Goal: Contribute content: Contribute content

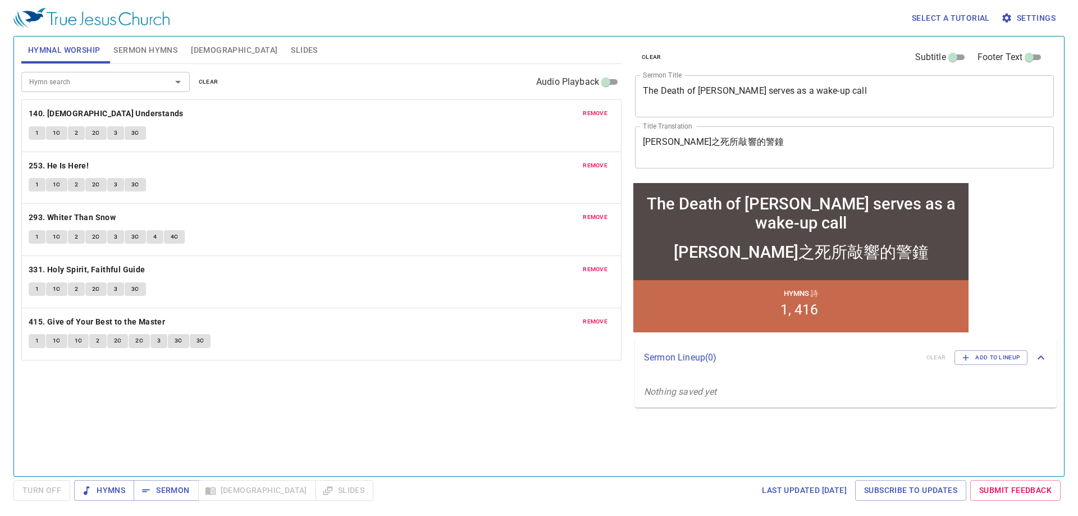
click at [394, 163] on p "253. He Is Here!" at bounding box center [321, 166] width 585 height 14
click at [713, 104] on textarea "The Death of Uzzah serves as a wake-up call" at bounding box center [844, 95] width 403 height 21
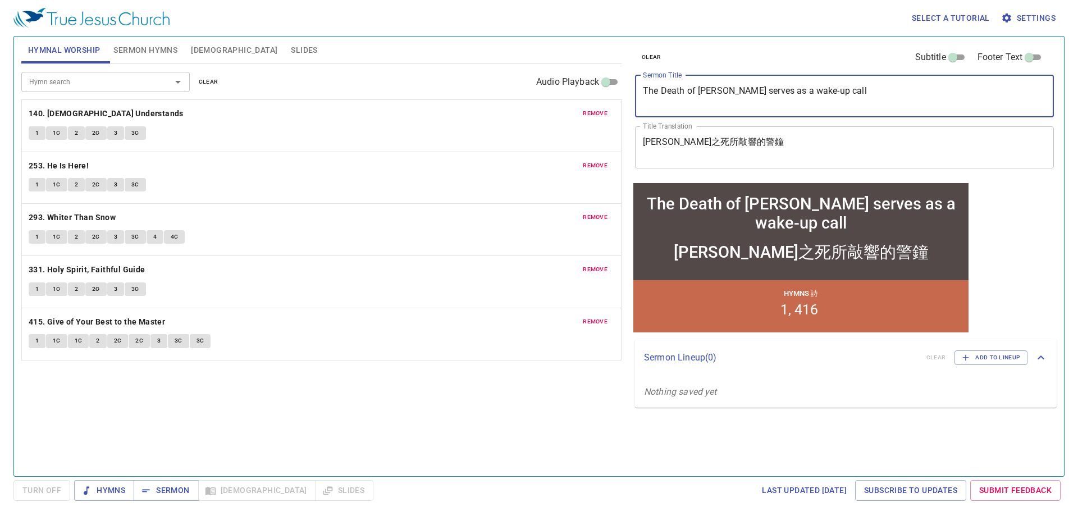
paste textarea "ake up the cross. 背起十字架 76；77"
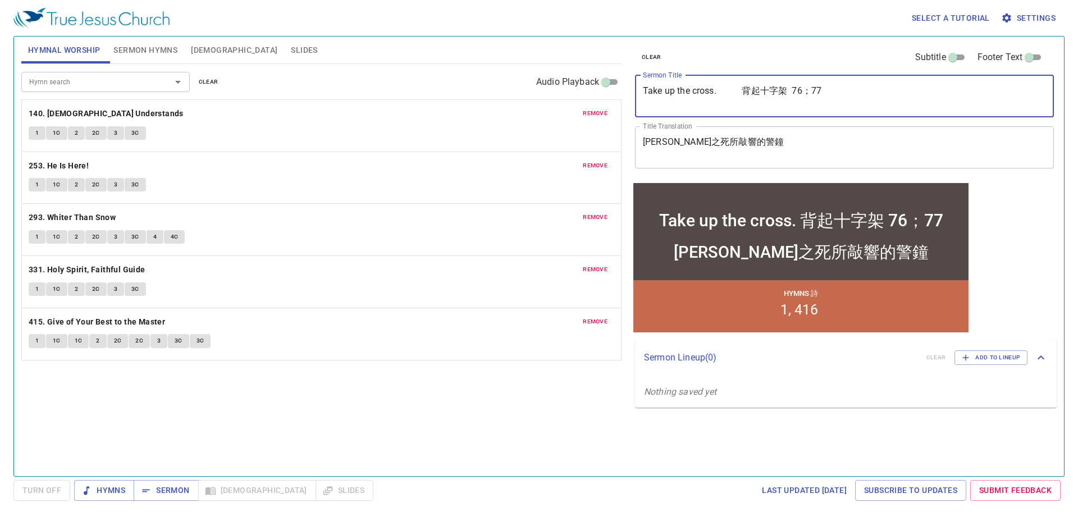
drag, startPoint x: 747, startPoint y: 89, endPoint x: 755, endPoint y: 93, distance: 8.5
click at [755, 93] on textarea "Take up the cross. 背起十字架 76；77" at bounding box center [844, 95] width 403 height 21
drag, startPoint x: 743, startPoint y: 94, endPoint x: 785, endPoint y: 93, distance: 41.5
click at [785, 93] on textarea "Take up the cross. 背起十字架 76；77" at bounding box center [844, 95] width 403 height 21
type textarea "Take up the cross. 背起十字架 76；77"
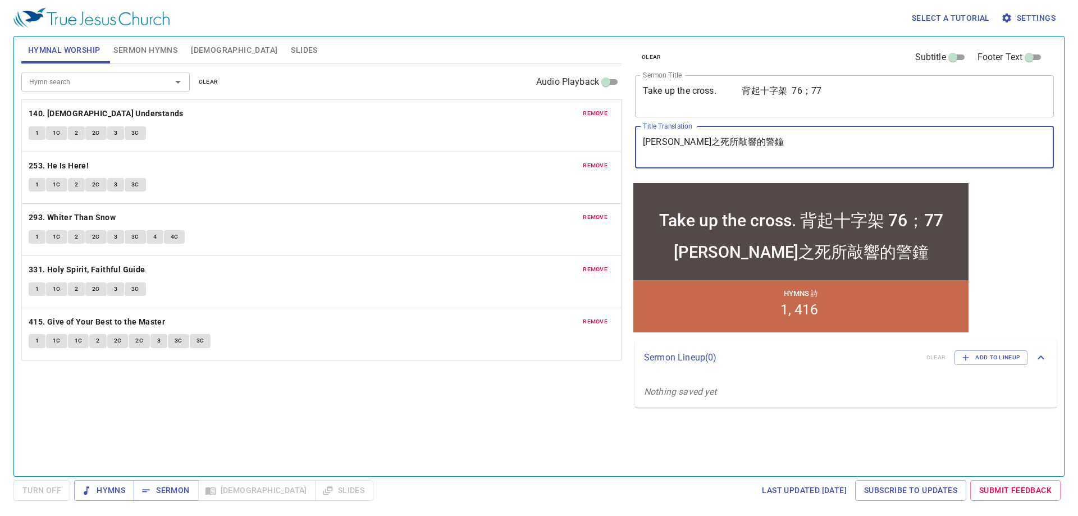
click at [759, 141] on textarea "烏撒之死所敲響的警鐘" at bounding box center [844, 146] width 403 height 21
paste textarea "背起十字架"
type textarea "背起十字架"
drag, startPoint x: 169, startPoint y: 52, endPoint x: 174, endPoint y: 59, distance: 8.4
click at [170, 52] on span "Sermon Hymns" at bounding box center [145, 50] width 64 height 14
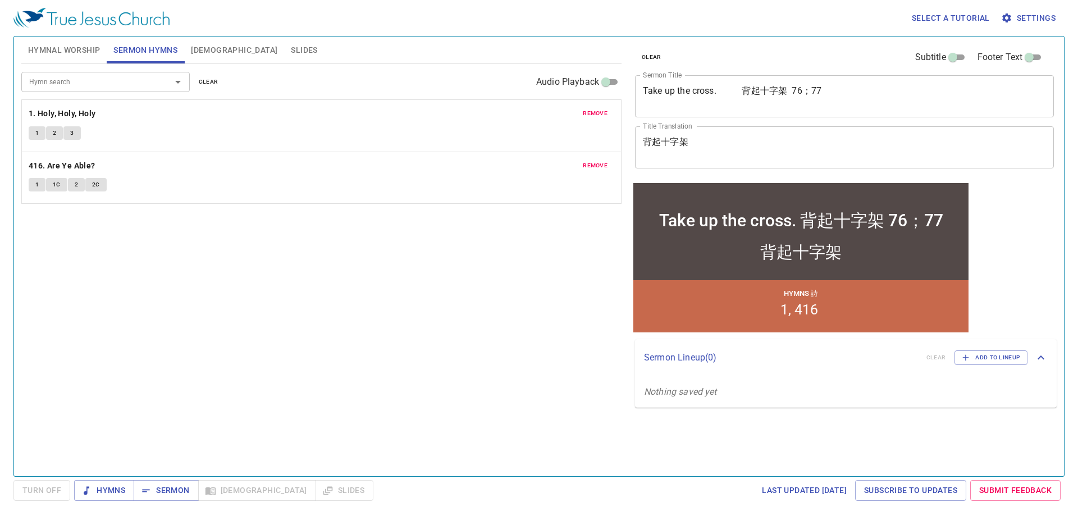
click at [200, 84] on span "clear" at bounding box center [209, 82] width 20 height 10
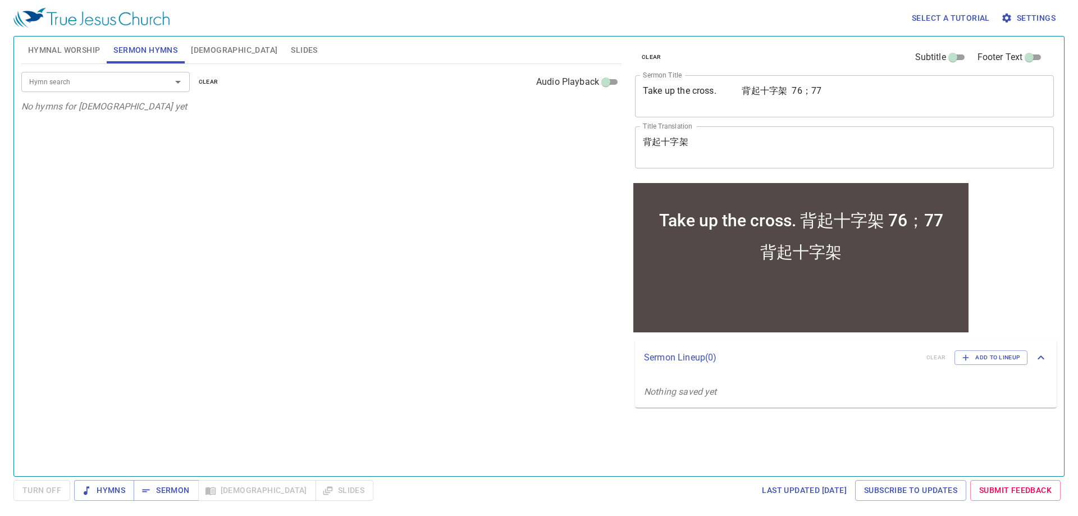
click at [140, 88] on input "Hymn search" at bounding box center [89, 81] width 129 height 13
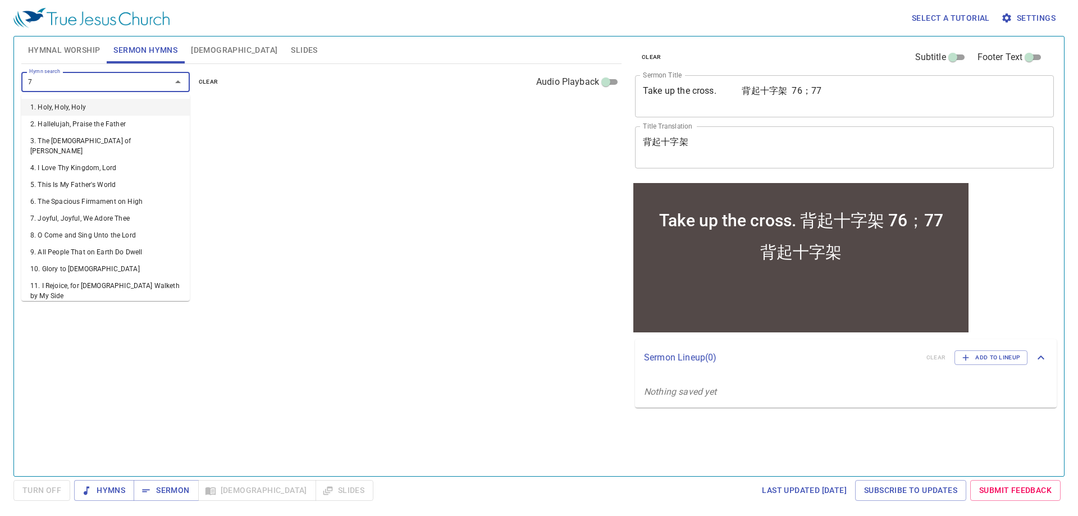
type input "76"
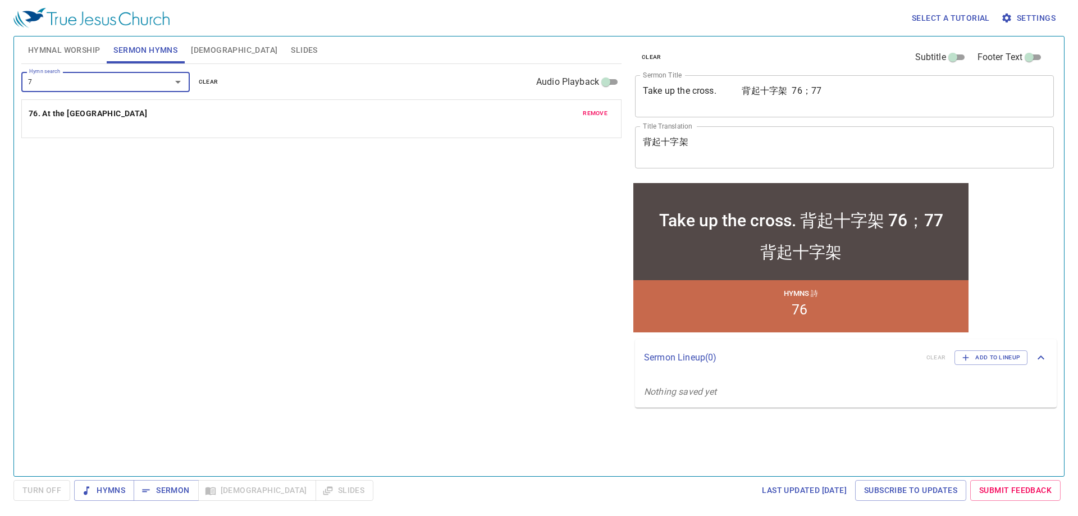
type input "77"
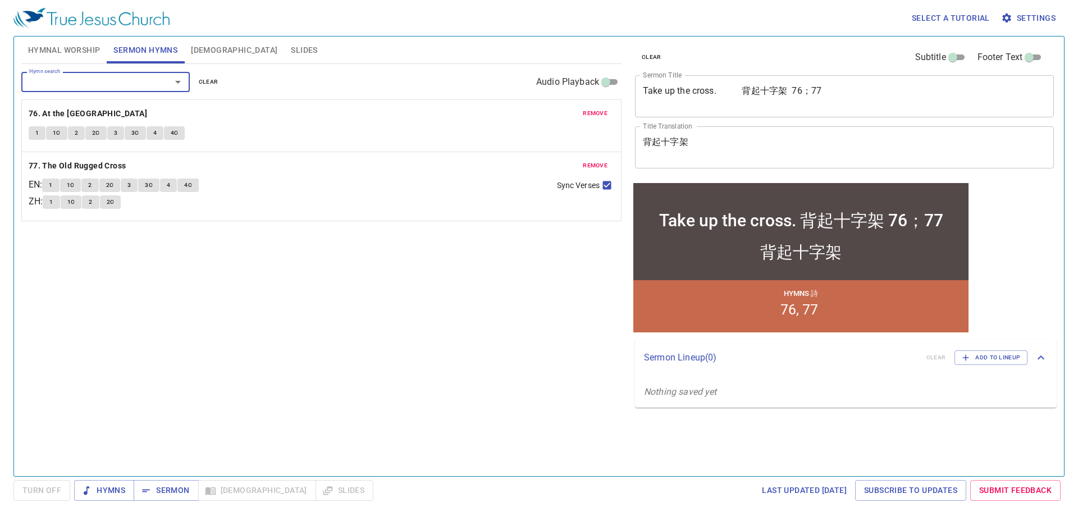
click at [284, 40] on button "Slides" at bounding box center [304, 49] width 40 height 27
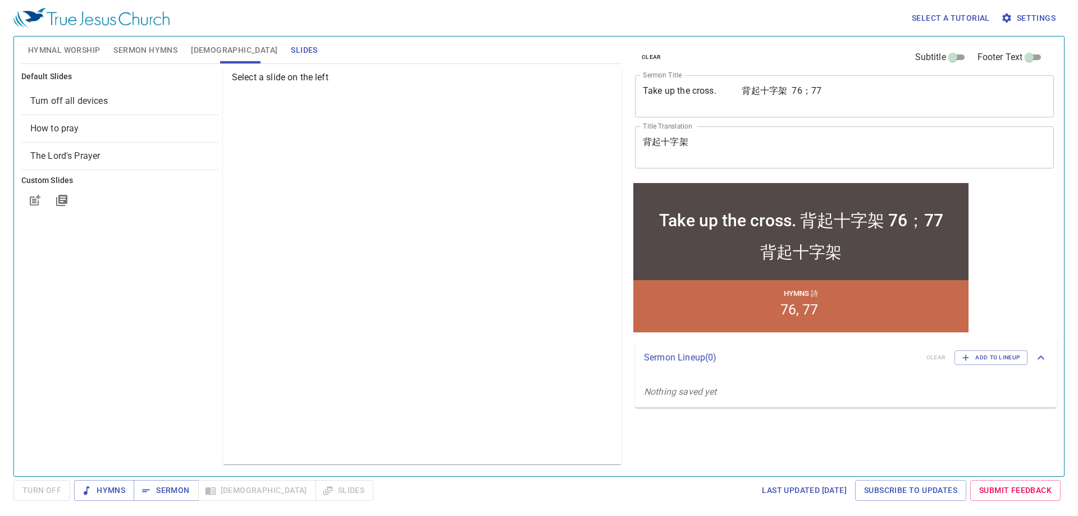
click at [83, 111] on div "Turn off all devices" at bounding box center [119, 101] width 197 height 27
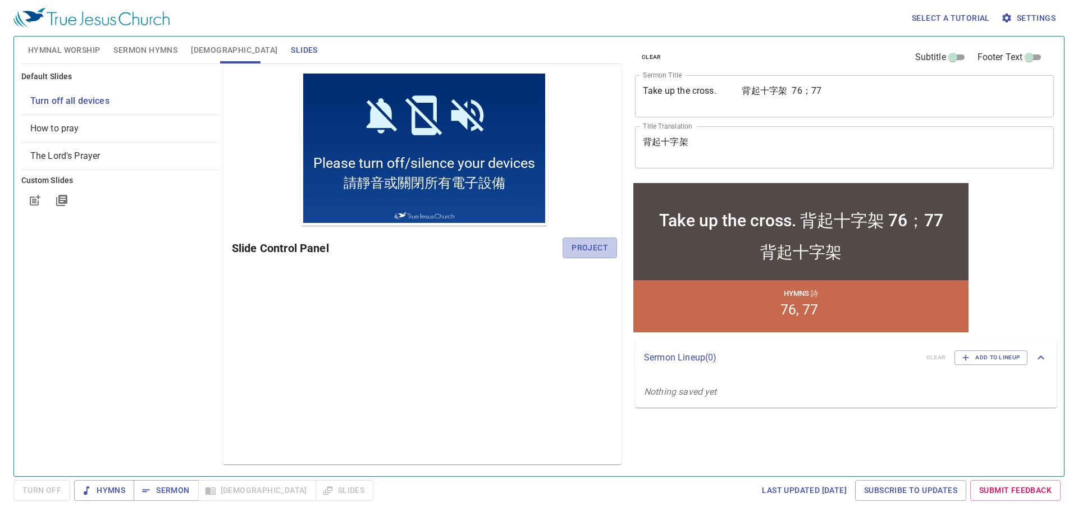
click at [601, 249] on span "Project" at bounding box center [589, 248] width 36 height 14
click at [52, 51] on span "Hymnal Worship" at bounding box center [64, 50] width 72 height 14
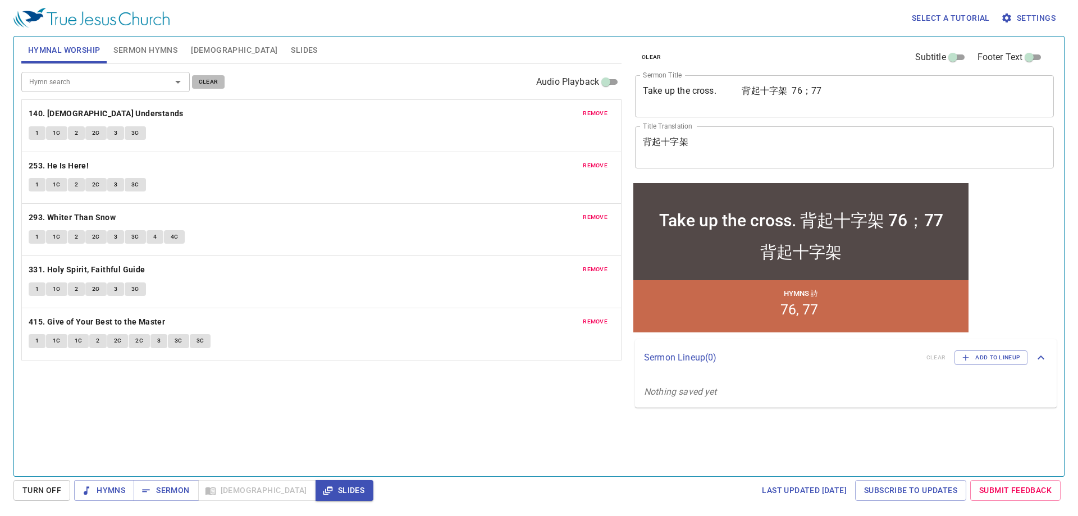
click at [202, 75] on button "clear" at bounding box center [208, 81] width 33 height 13
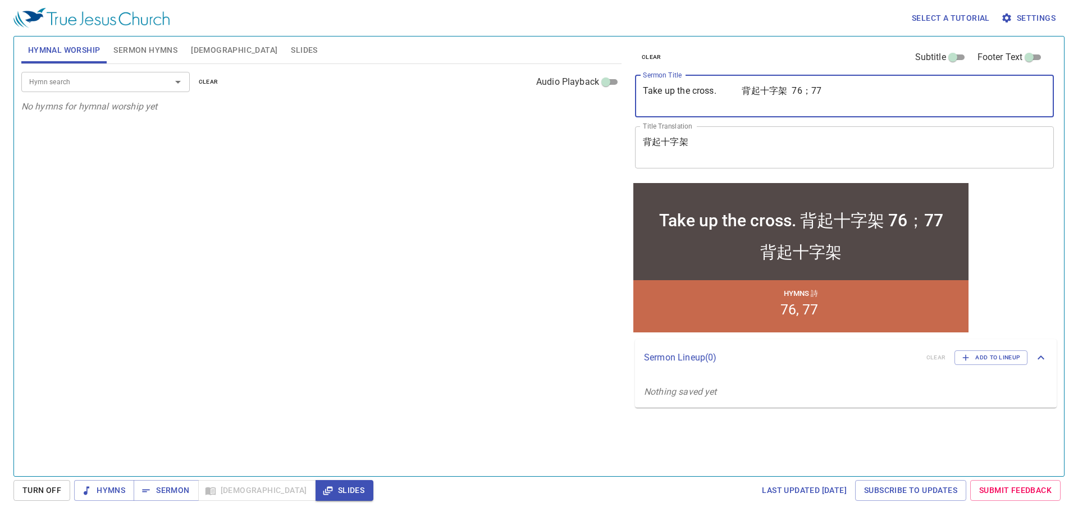
drag, startPoint x: 717, startPoint y: 89, endPoint x: 1027, endPoint y: 74, distance: 310.2
click at [1027, 74] on div "clear Subtitle Footer Text Sermon Title Take up the cross. 背起十字架 76；77 x Sermon…" at bounding box center [843, 108] width 426 height 144
type textarea "Take up the cross"
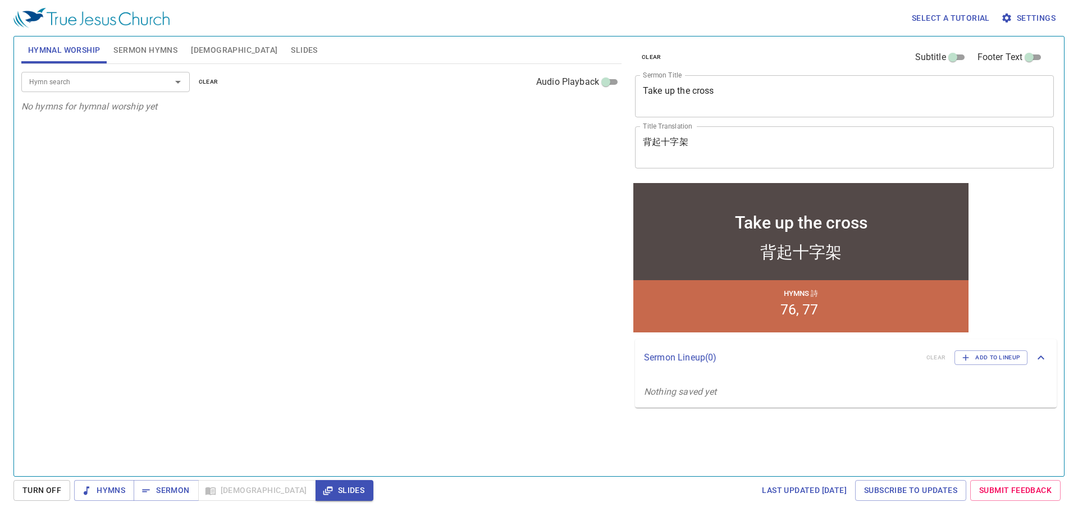
drag, startPoint x: 166, startPoint y: 216, endPoint x: 159, endPoint y: 124, distance: 91.7
click at [167, 210] on div "Hymn search Hymn search clear Audio Playback No hymns for hymnal worship yet" at bounding box center [321, 265] width 600 height 402
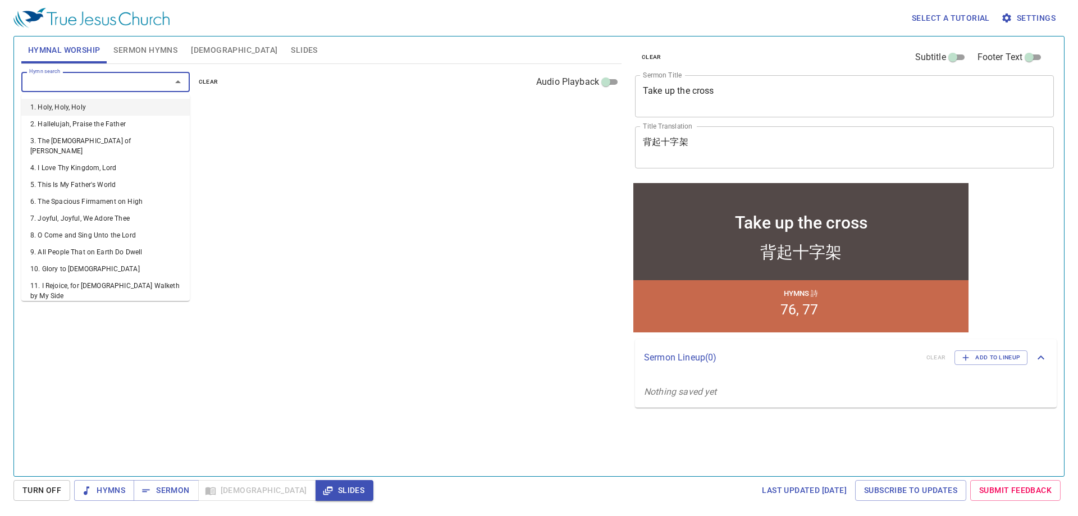
click at [132, 87] on input "Hymn search" at bounding box center [89, 81] width 129 height 13
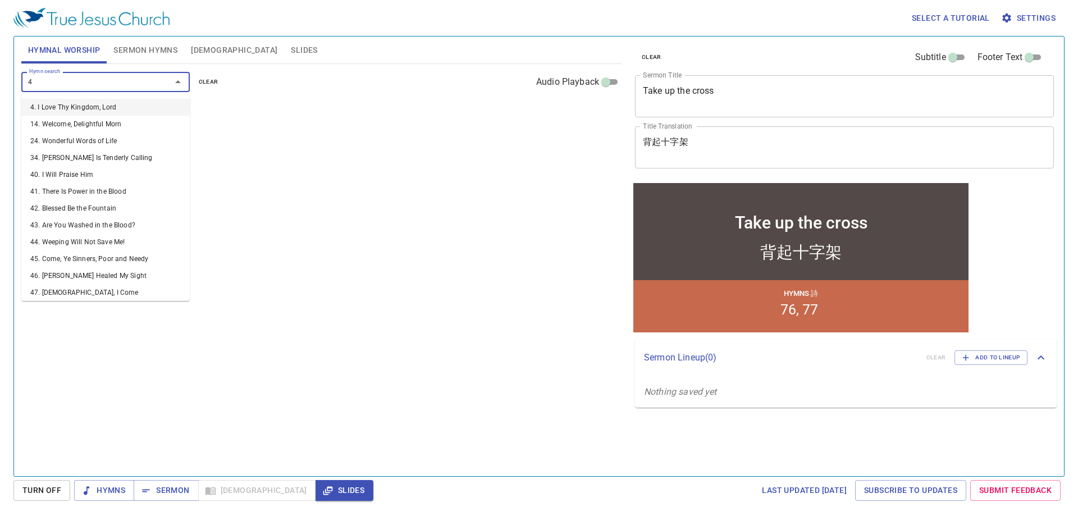
type input "49"
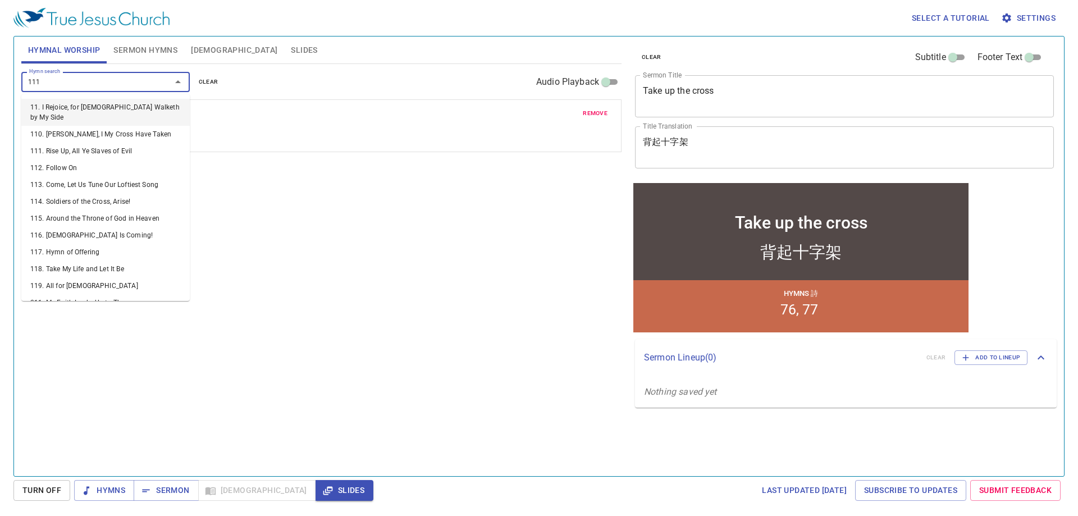
type input "111. Rise Up, All Ye Slaves of Evil"
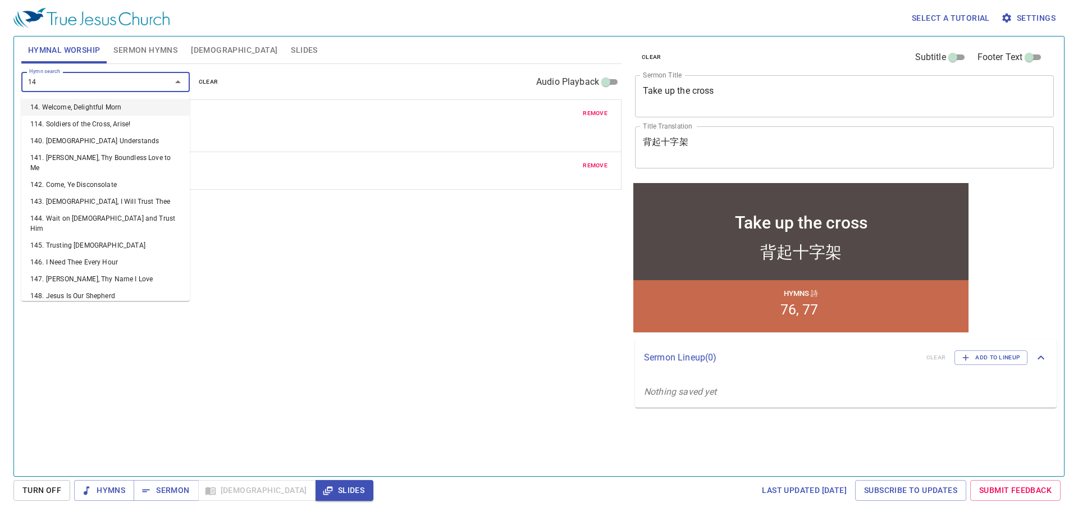
type input "148"
type input "346"
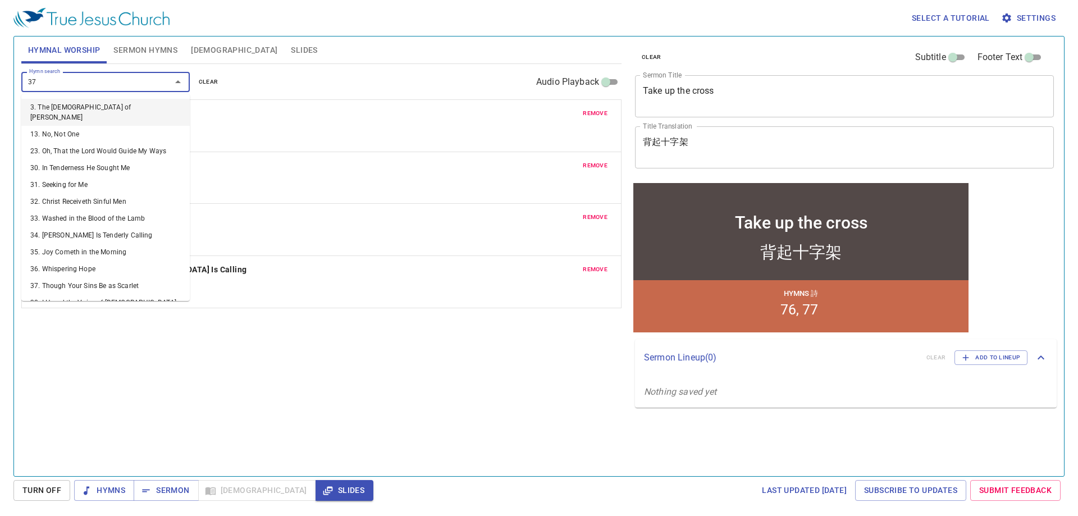
type input "370"
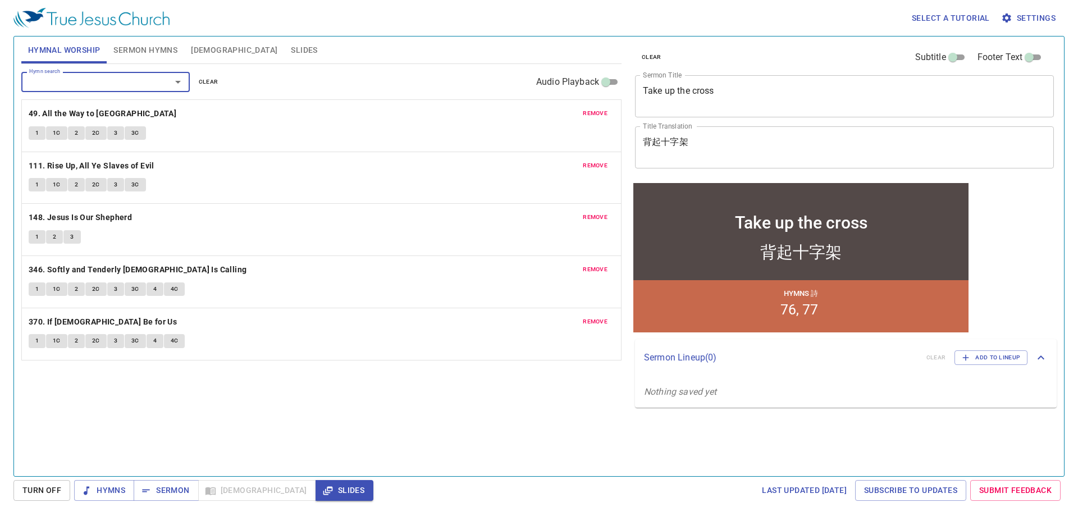
click at [132, 86] on input "Hymn search" at bounding box center [89, 81] width 129 height 13
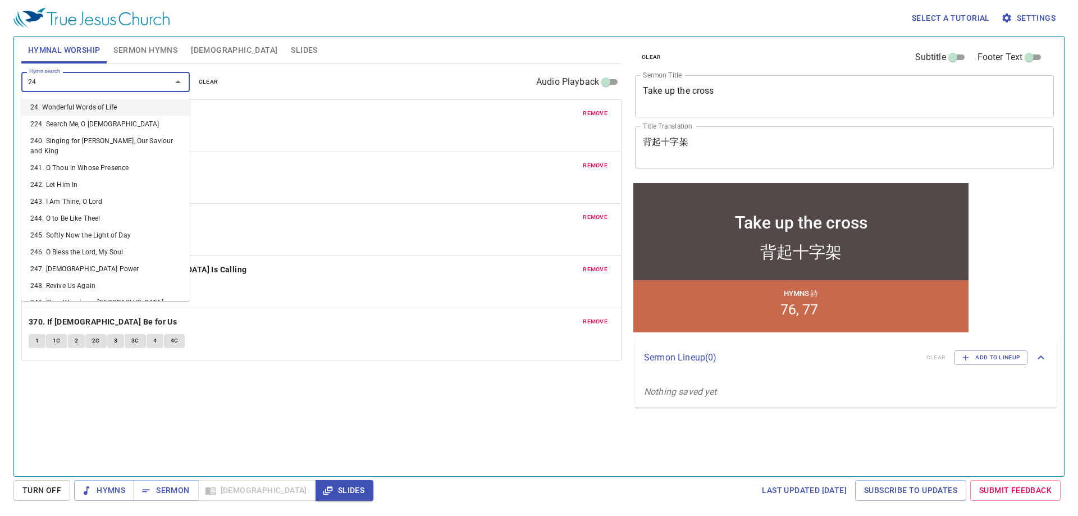
type input "246"
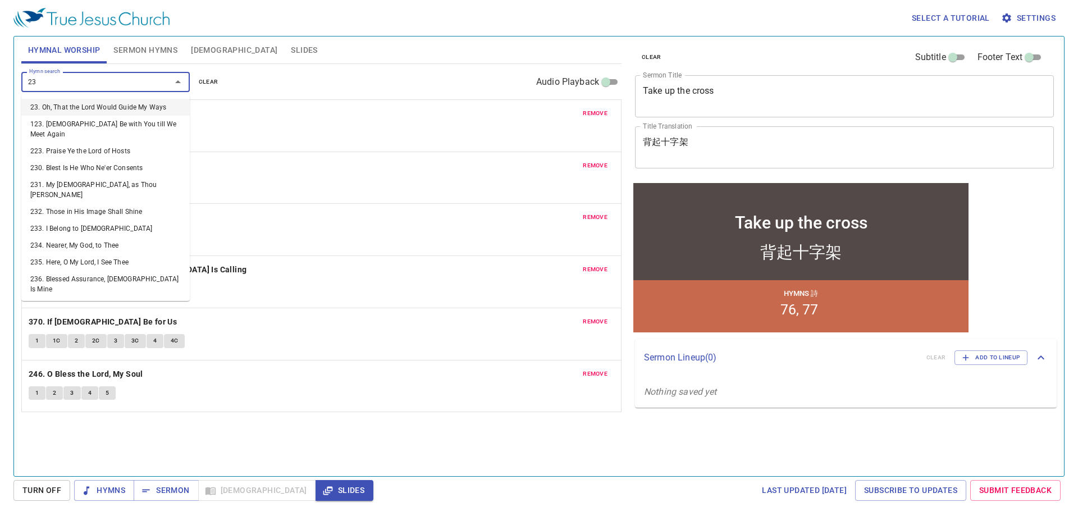
type input "236"
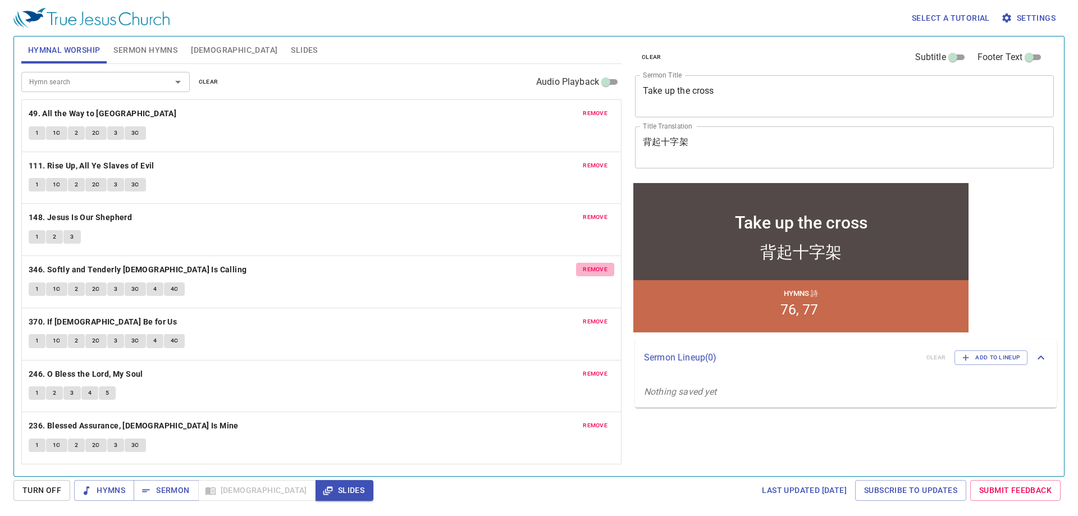
click at [590, 263] on button "remove" at bounding box center [595, 269] width 38 height 13
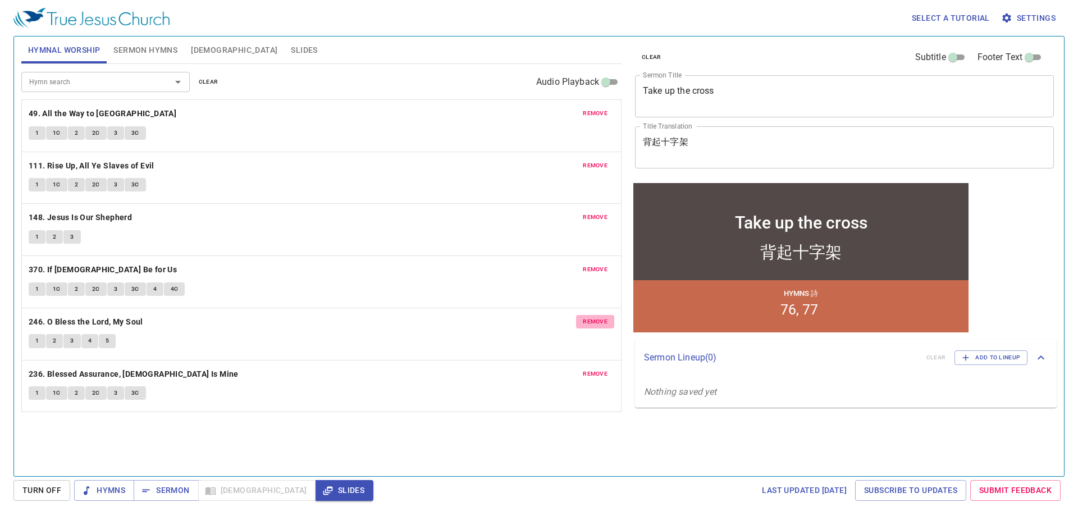
click at [611, 322] on button "remove" at bounding box center [595, 321] width 38 height 13
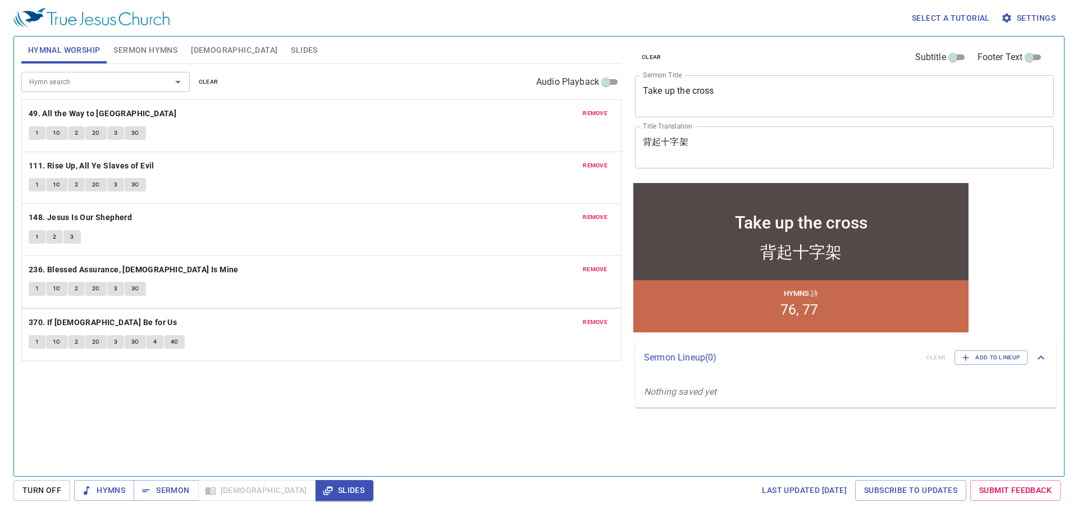
drag, startPoint x: 136, startPoint y: 323, endPoint x: 141, endPoint y: 264, distance: 59.2
click at [141, 264] on div "remove 49. All the Way to Calvary 1 1C 2 2C 3 3C remove 111. Rise Up, All Ye Sl…" at bounding box center [321, 229] width 600 height 261
click at [250, 286] on div "1 1C 2 2C 3 3C" at bounding box center [321, 290] width 585 height 16
click at [144, 59] on button "Sermon Hymns" at bounding box center [145, 49] width 77 height 27
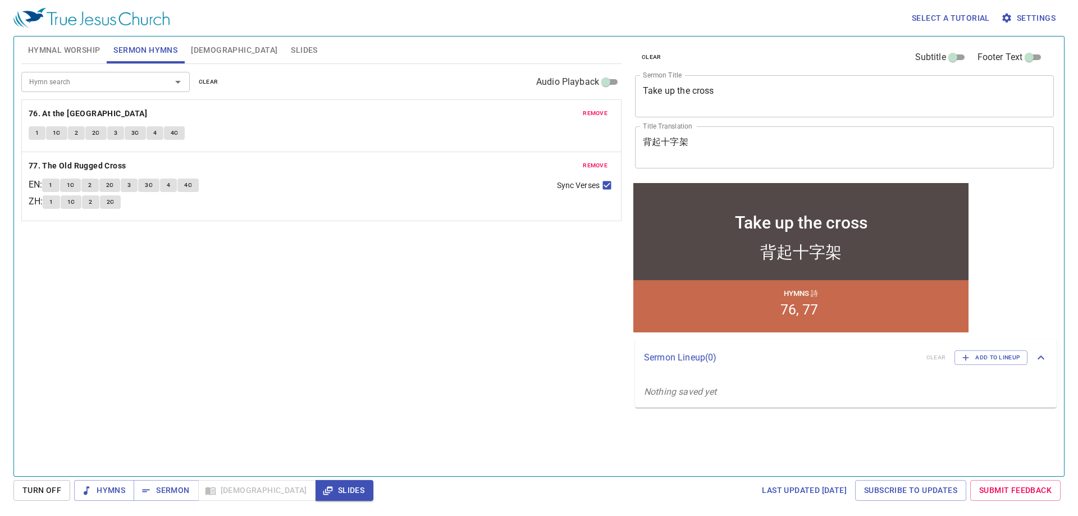
click at [95, 61] on div "Hymnal Worship Sermon Hymns Bible Slides" at bounding box center [321, 49] width 600 height 27
click at [74, 49] on span "Hymnal Worship" at bounding box center [64, 50] width 72 height 14
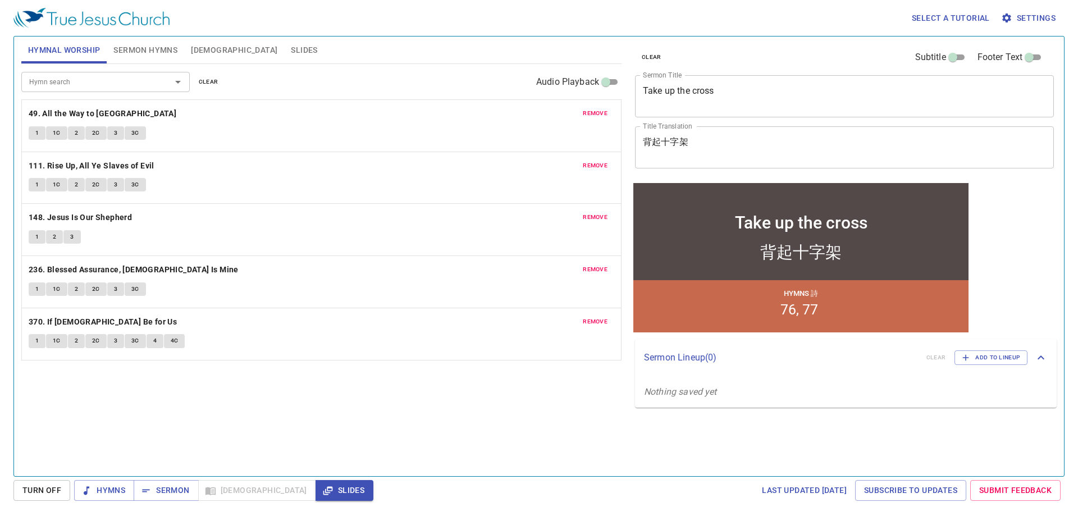
click at [755, 114] on div "Take up the cross x Sermon Title" at bounding box center [844, 96] width 419 height 42
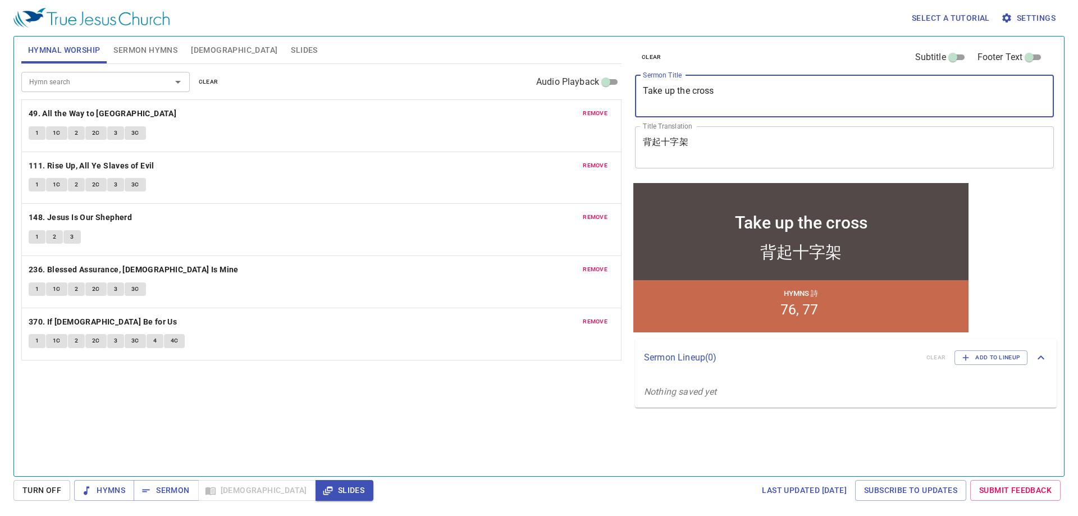
click at [755, 159] on div "背起十字架 x Title Translation" at bounding box center [844, 147] width 419 height 42
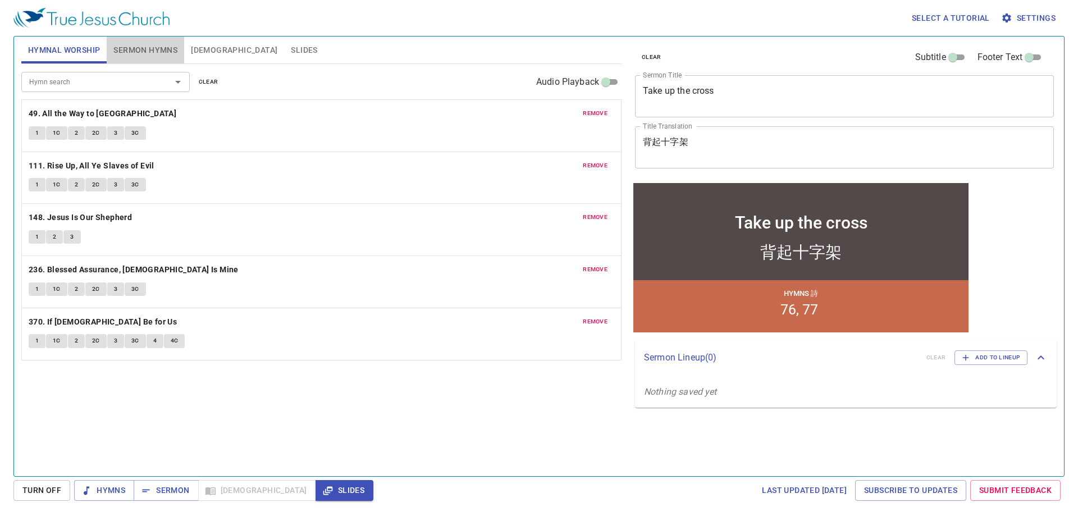
click at [157, 49] on span "Sermon Hymns" at bounding box center [145, 50] width 64 height 14
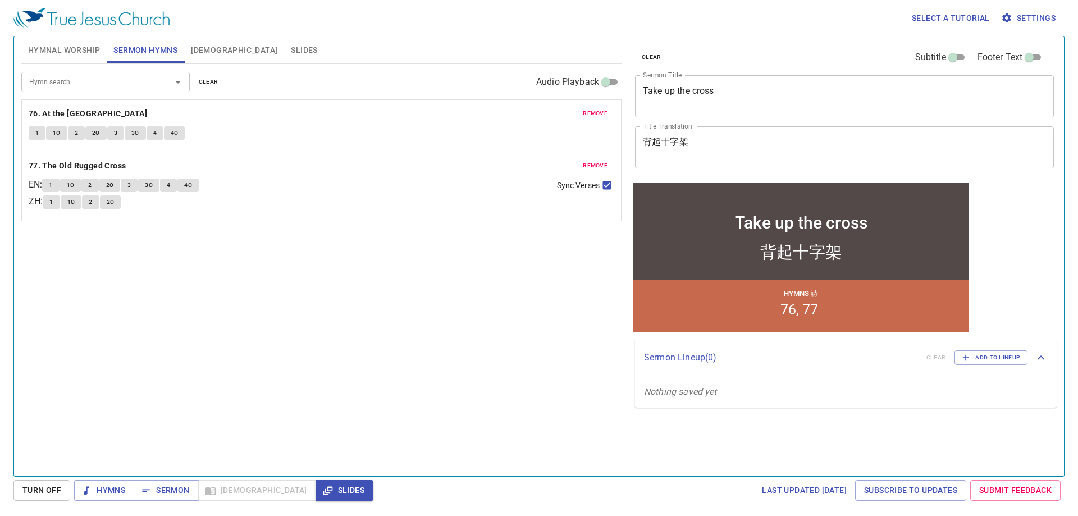
click at [70, 60] on button "Hymnal Worship" at bounding box center [64, 49] width 86 height 27
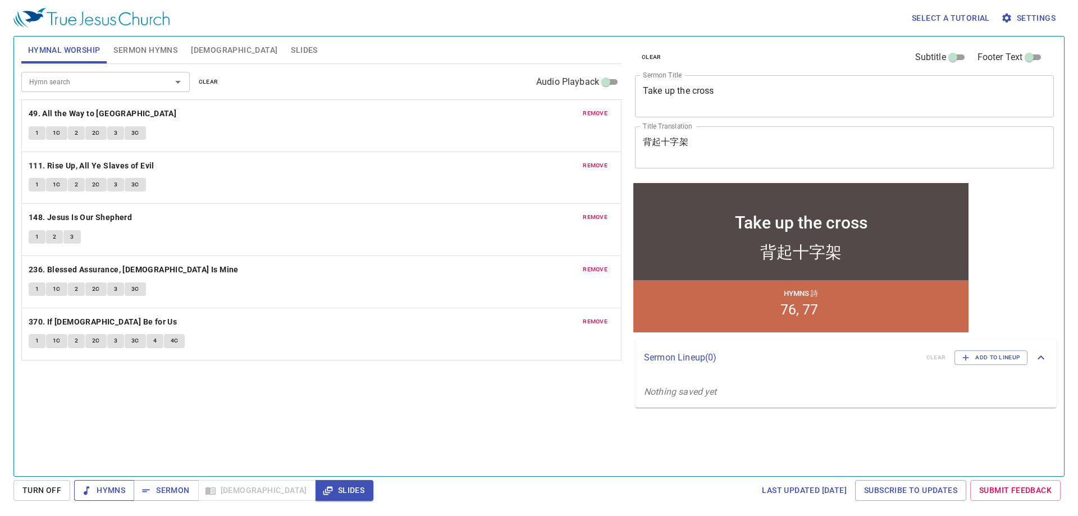
click at [111, 482] on button "Hymns" at bounding box center [104, 490] width 60 height 21
click at [91, 108] on b "49. All the Way to [GEOGRAPHIC_DATA]" at bounding box center [103, 114] width 148 height 14
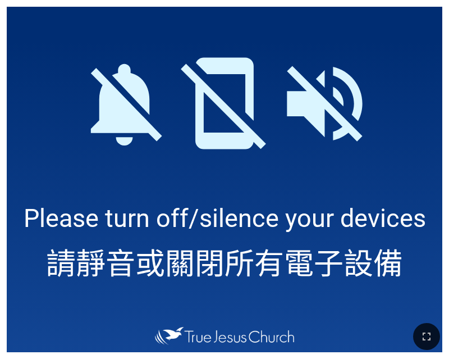
drag, startPoint x: 432, startPoint y: 331, endPoint x: 750, endPoint y: 480, distance: 351.5
click at [431, 331] on icon "button" at bounding box center [426, 335] width 13 height 13
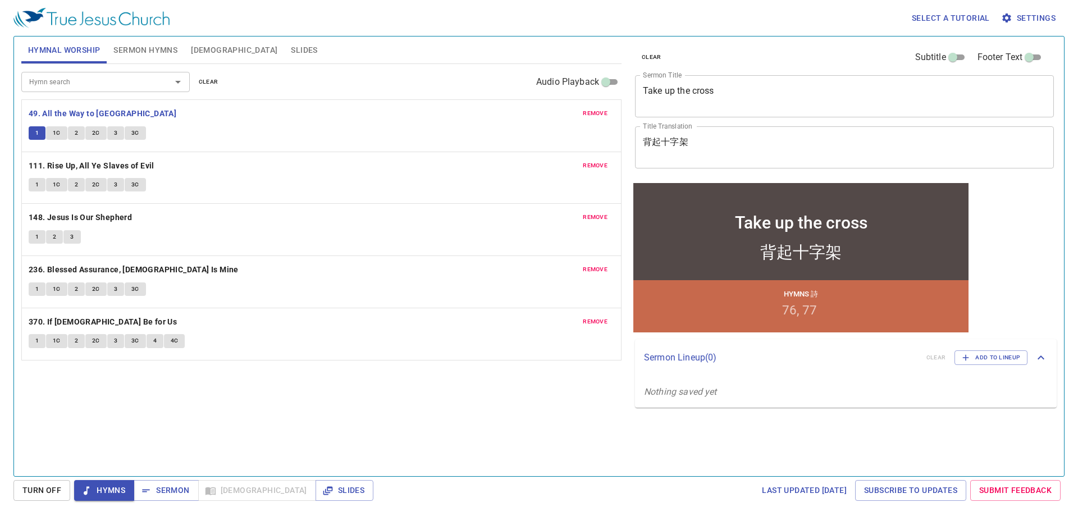
click at [361, 293] on div "1 1C 2 2C 3 3C" at bounding box center [321, 290] width 585 height 16
click at [406, 202] on div "remove 111. Rise Up, All Ye Slaves of Evil 1 1C 2 2C 3 3C" at bounding box center [321, 178] width 599 height 52
click at [592, 444] on div "Hymn search Hymn search clear Audio Playback remove 49. All the Way to Calvary …" at bounding box center [321, 265] width 600 height 402
click at [392, 313] on div "remove 370. If God Be for Us 1 1C 2 2C 3 3C 4 4C" at bounding box center [321, 334] width 599 height 52
click at [138, 164] on b "111. Rise Up, All Ye Slaves of Evil" at bounding box center [92, 166] width 126 height 14
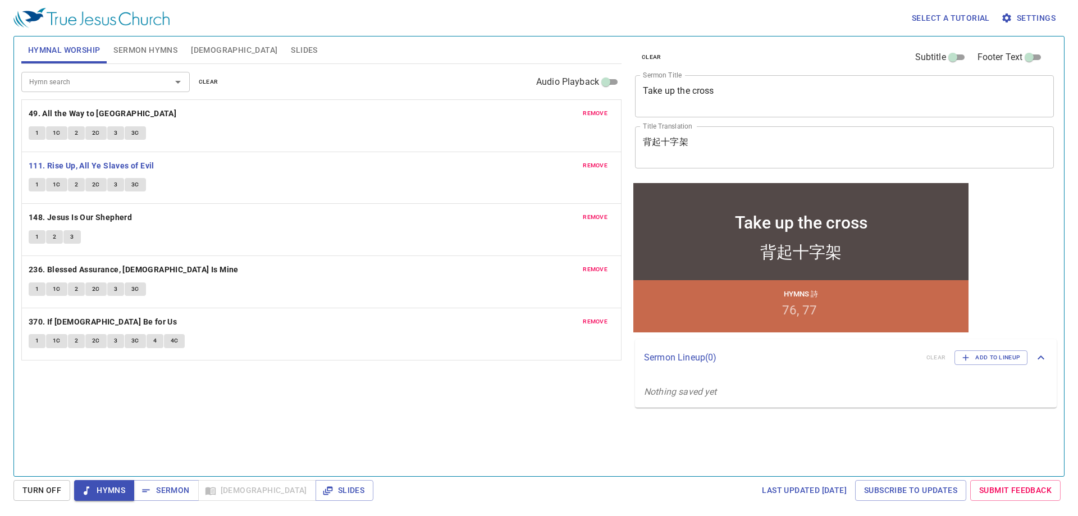
click at [44, 182] on button "1" at bounding box center [37, 184] width 17 height 13
click at [264, 166] on p "111. Rise Up, All Ye Slaves of Evil" at bounding box center [321, 166] width 585 height 14
click at [81, 184] on button "2" at bounding box center [76, 184] width 17 height 13
click at [94, 185] on span "2C" at bounding box center [96, 185] width 8 height 10
click at [114, 187] on span "3" at bounding box center [115, 185] width 3 height 10
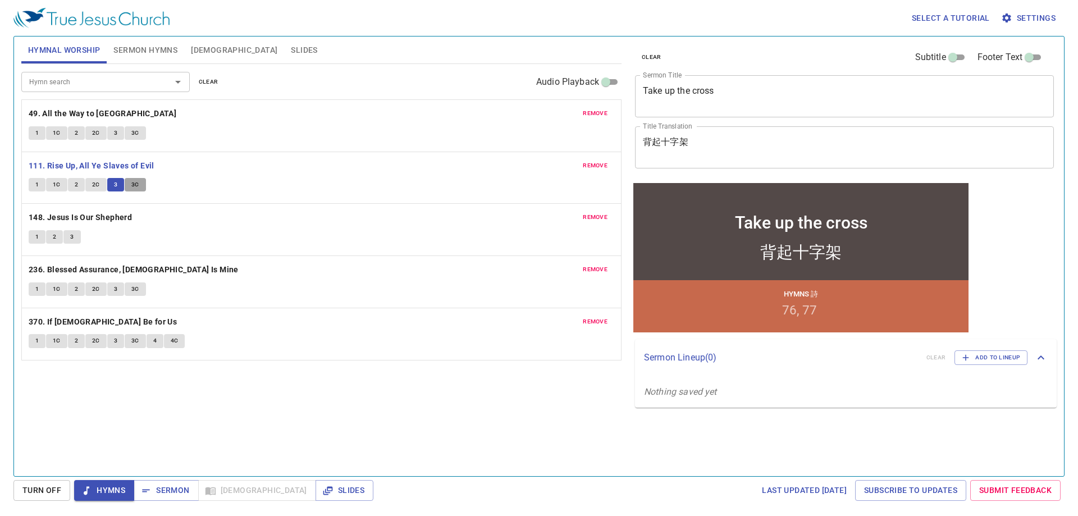
click at [134, 186] on span "3C" at bounding box center [135, 185] width 8 height 10
click at [77, 217] on b "148. Jesus Is Our Shepherd" at bounding box center [80, 217] width 103 height 14
click at [152, 52] on span "Sermon Hymns" at bounding box center [145, 50] width 64 height 14
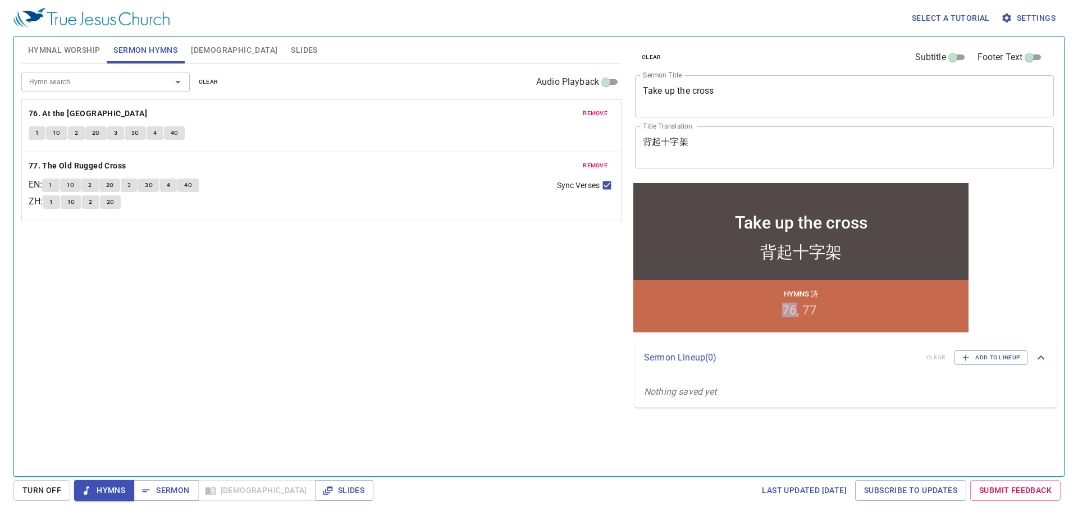
drag, startPoint x: 785, startPoint y: 311, endPoint x: 826, endPoint y: 318, distance: 41.0
click at [809, 321] on div "Hymns 詩 76 77" at bounding box center [800, 306] width 335 height 52
click at [826, 317] on div "Hymns 詩 76 77" at bounding box center [800, 306] width 335 height 52
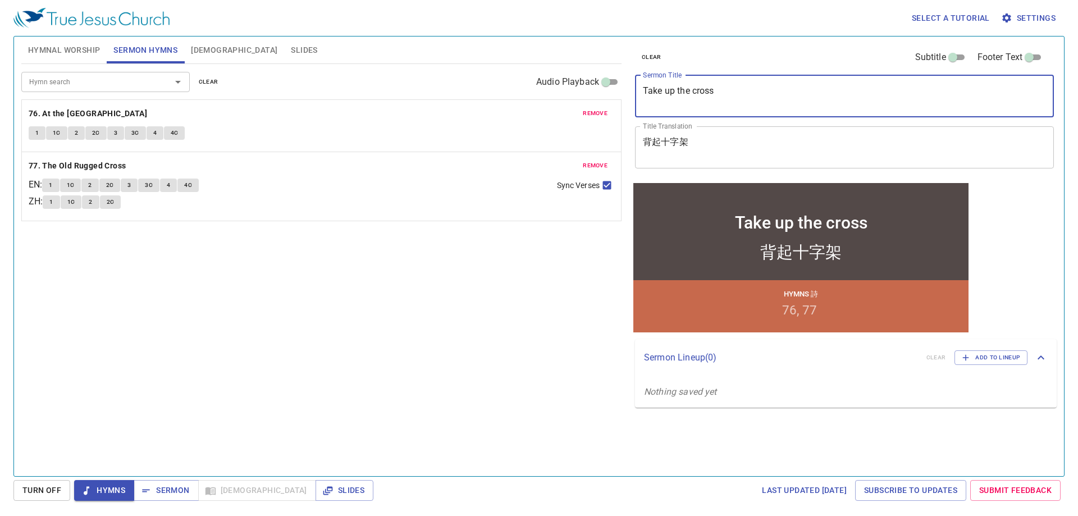
click at [667, 91] on textarea "Take up the cross" at bounding box center [844, 95] width 403 height 21
click at [665, 90] on textarea "Take up the cross" at bounding box center [844, 95] width 403 height 21
click at [678, 90] on textarea "Take Up the cross" at bounding box center [844, 95] width 403 height 21
click at [694, 93] on textarea "Take Up The cross" at bounding box center [844, 95] width 403 height 21
type textarea "Take Up The Cross"
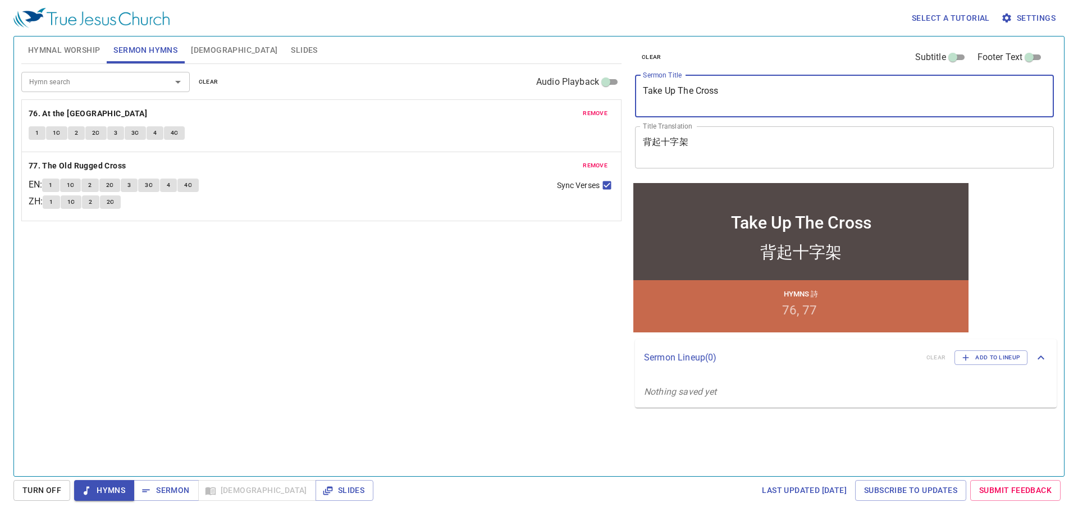
click at [89, 60] on button "Hymnal Worship" at bounding box center [64, 49] width 86 height 27
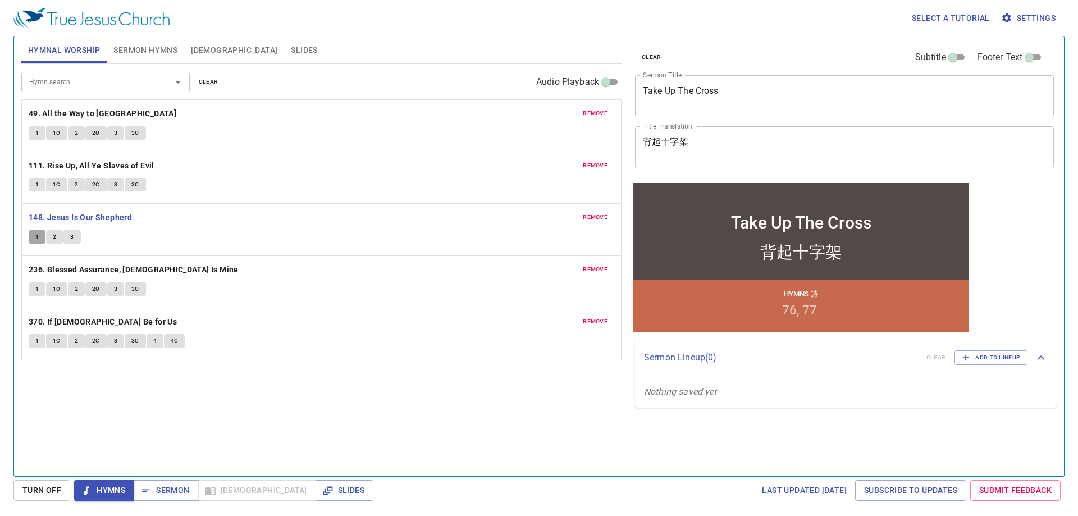
click at [40, 238] on button "1" at bounding box center [37, 236] width 17 height 13
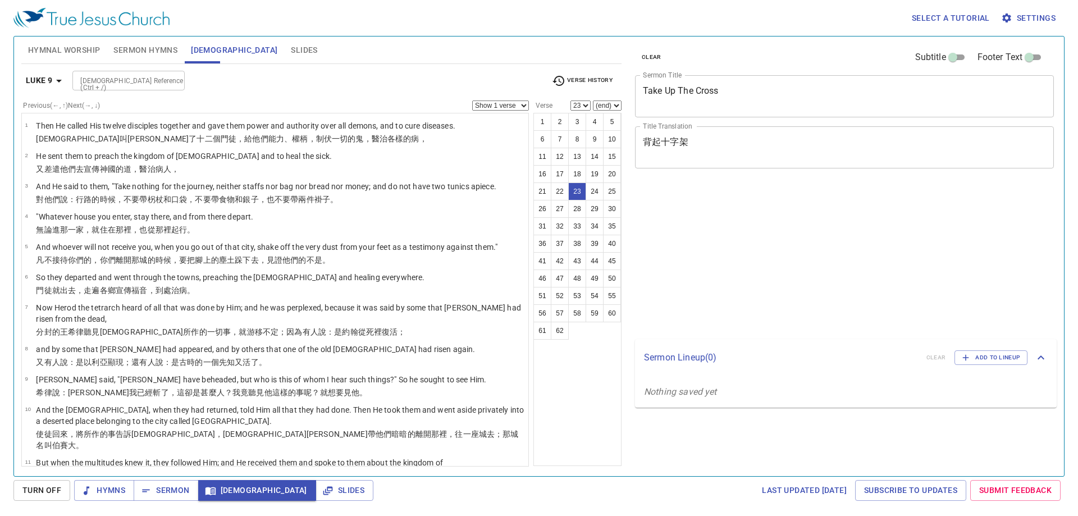
select select "23"
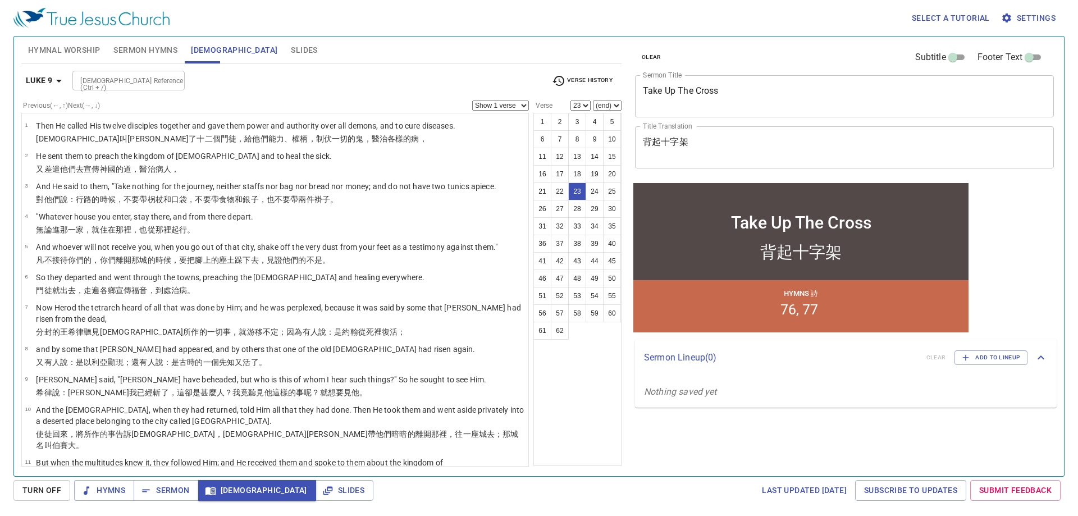
scroll to position [600, 0]
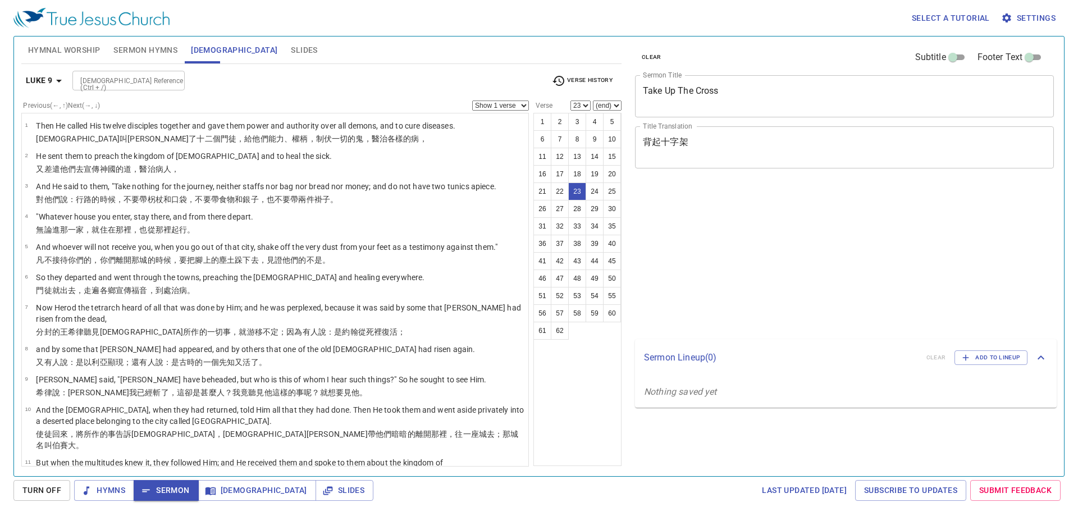
select select "23"
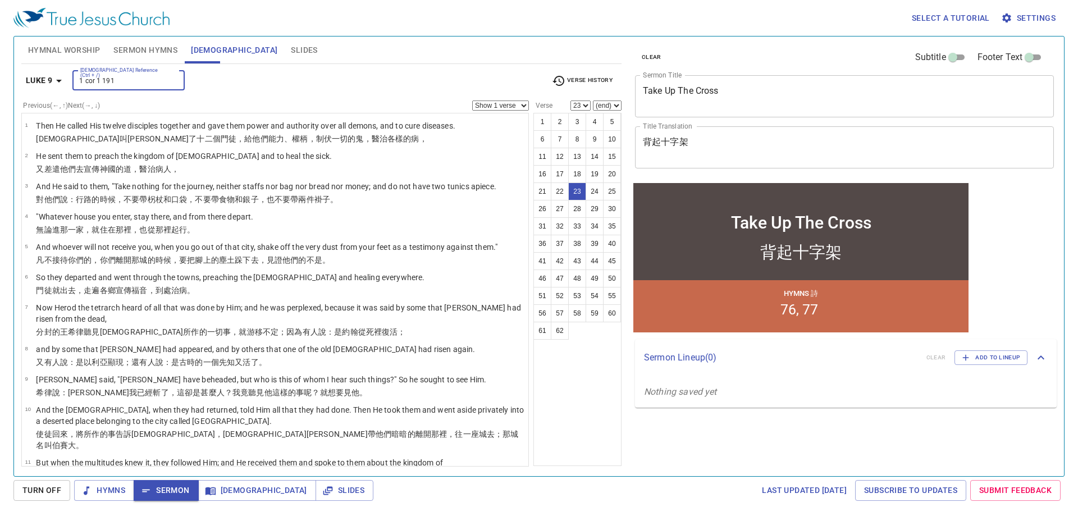
type input "1 cor 1 191"
click at [199, 81] on div "Bible Reference (Ctrl + /) 1 cor 1 191 Bible Reference (Ctrl + /)" at bounding box center [307, 81] width 470 height 20
click at [47, 78] on b "Luke 9" at bounding box center [39, 81] width 26 height 14
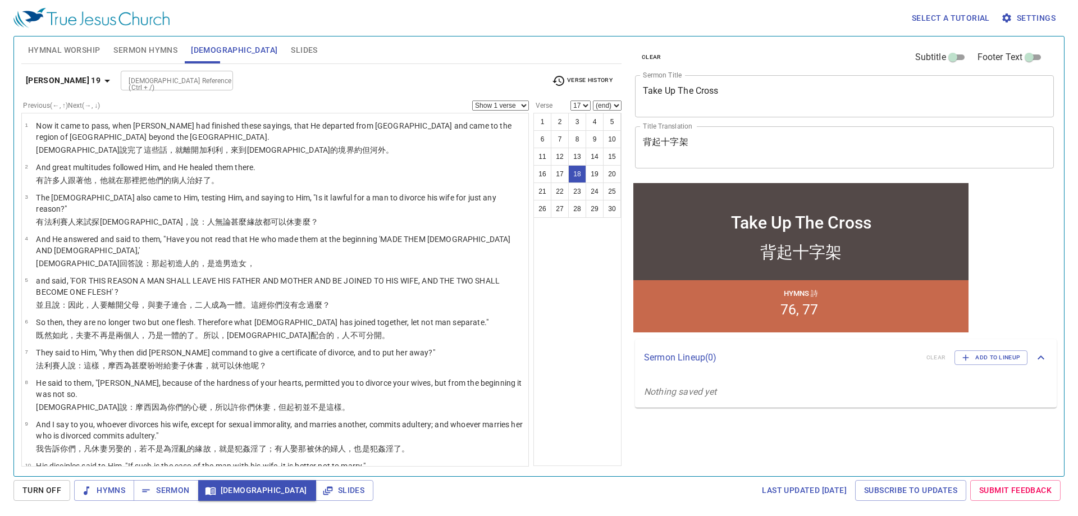
select select "18"
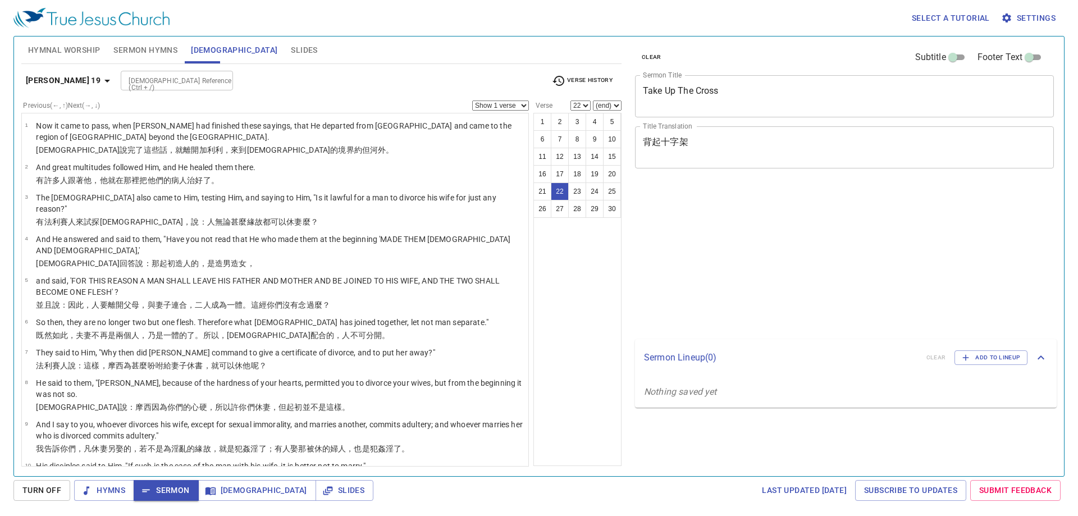
select select "22"
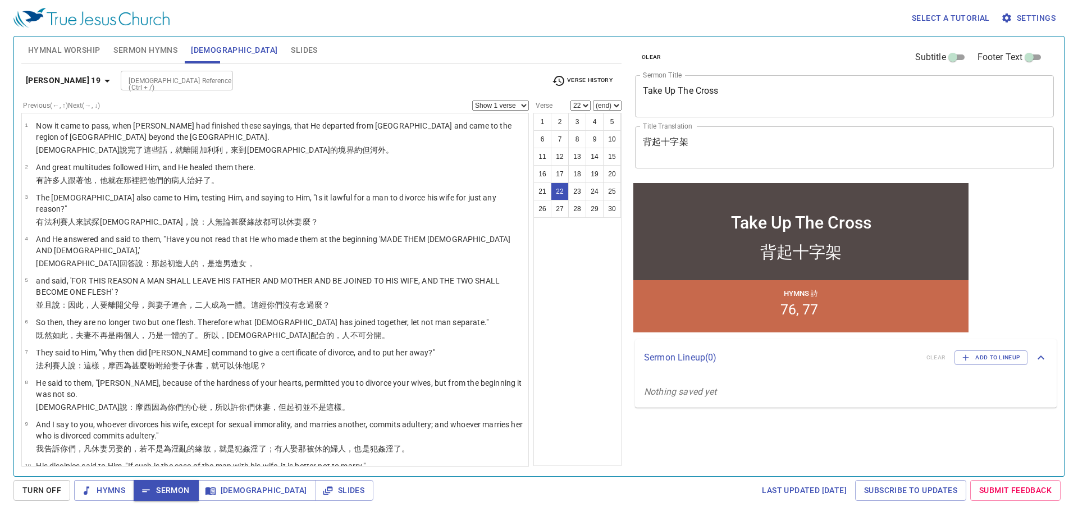
scroll to position [466, 0]
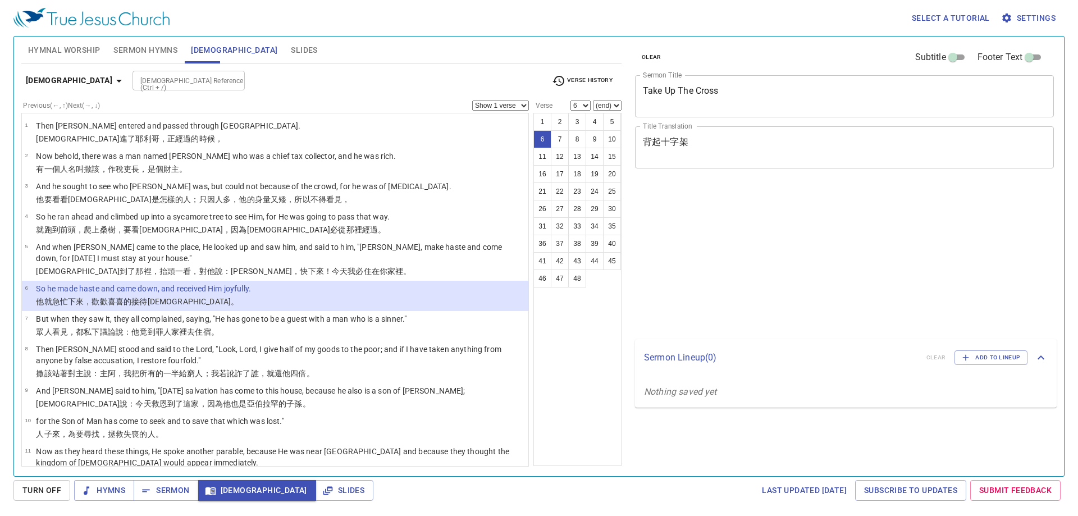
select select "6"
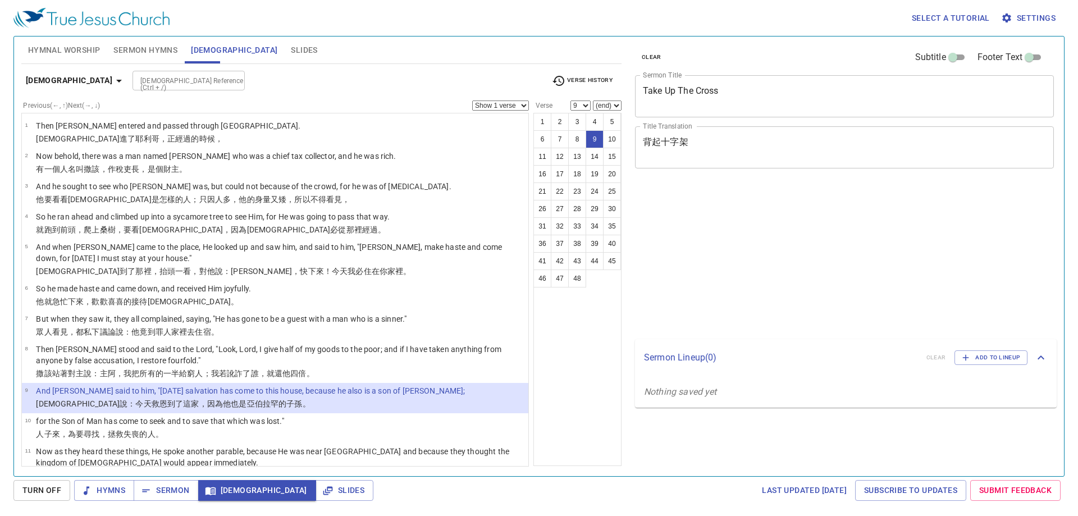
select select "9"
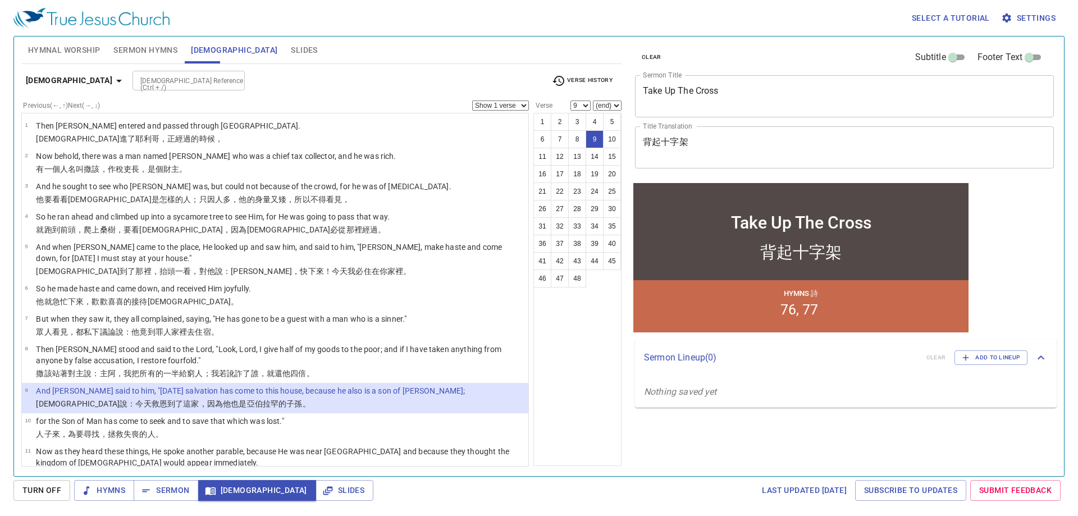
scroll to position [112, 0]
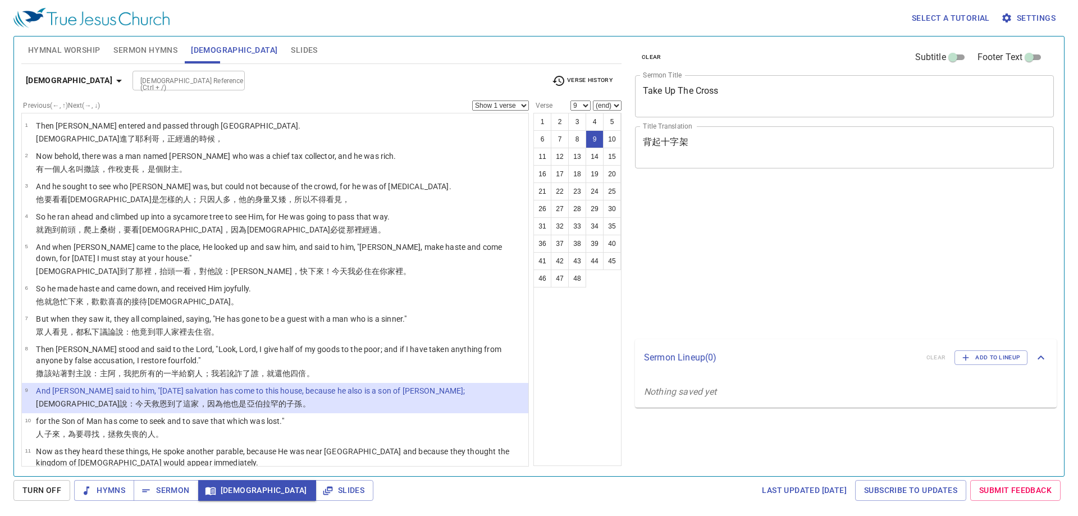
select select "9"
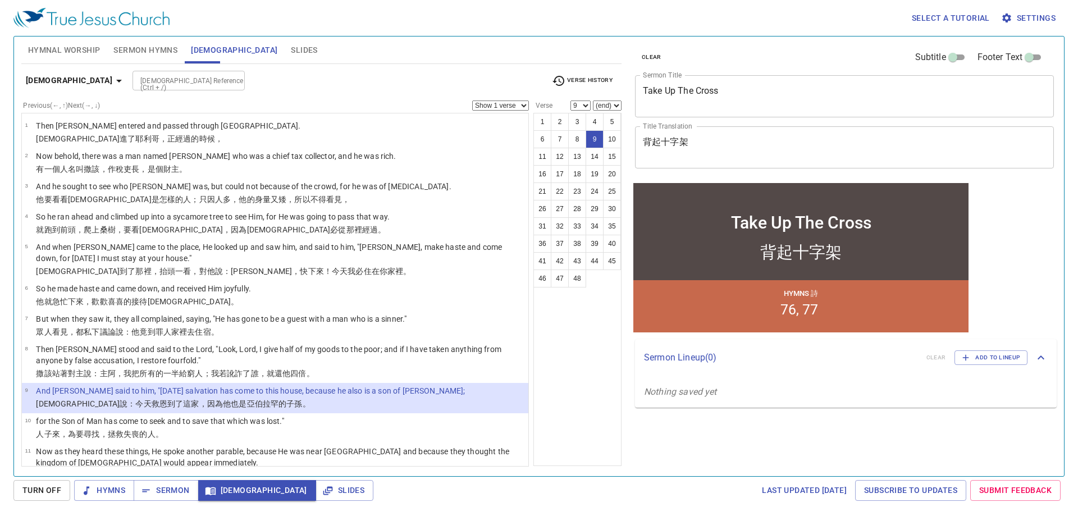
scroll to position [112, 0]
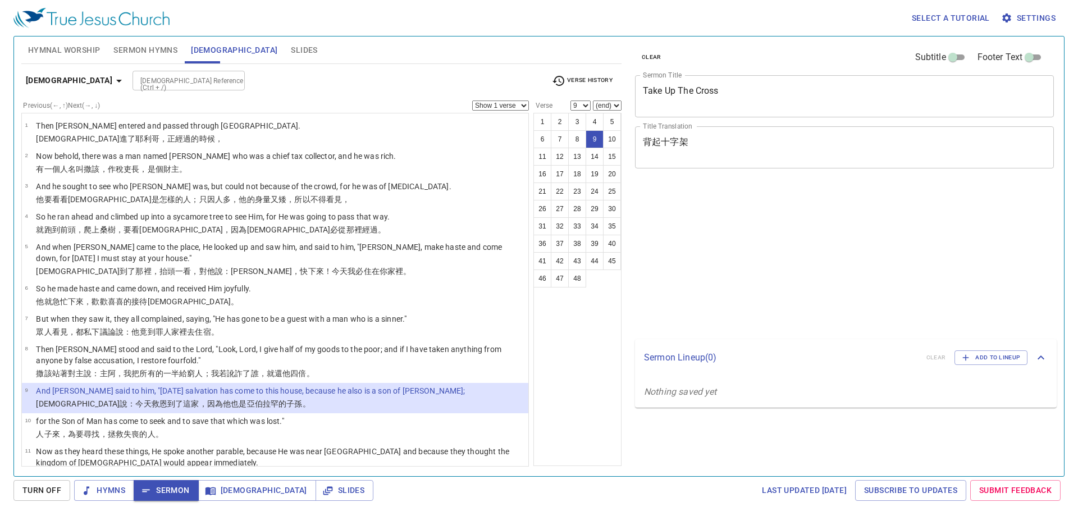
select select "9"
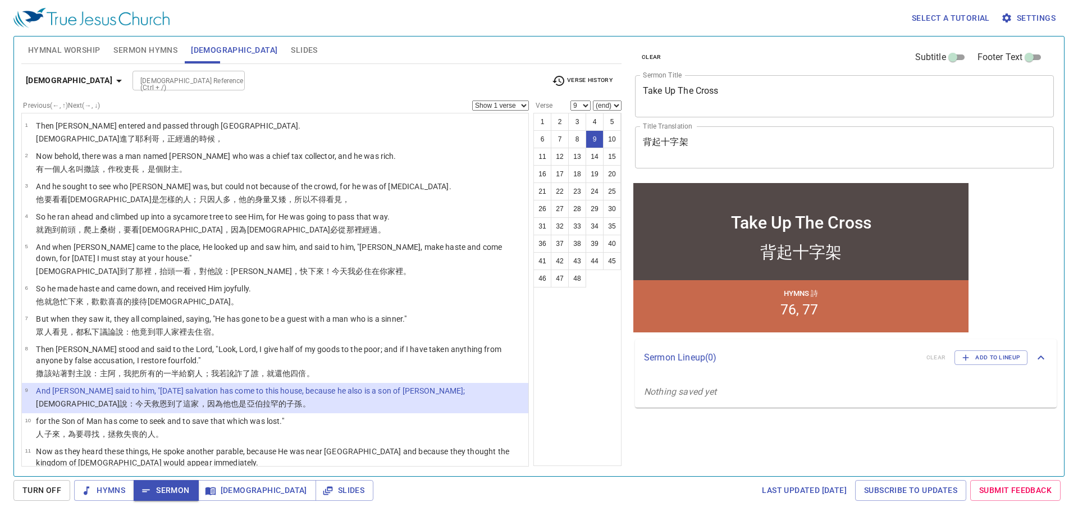
scroll to position [112, 0]
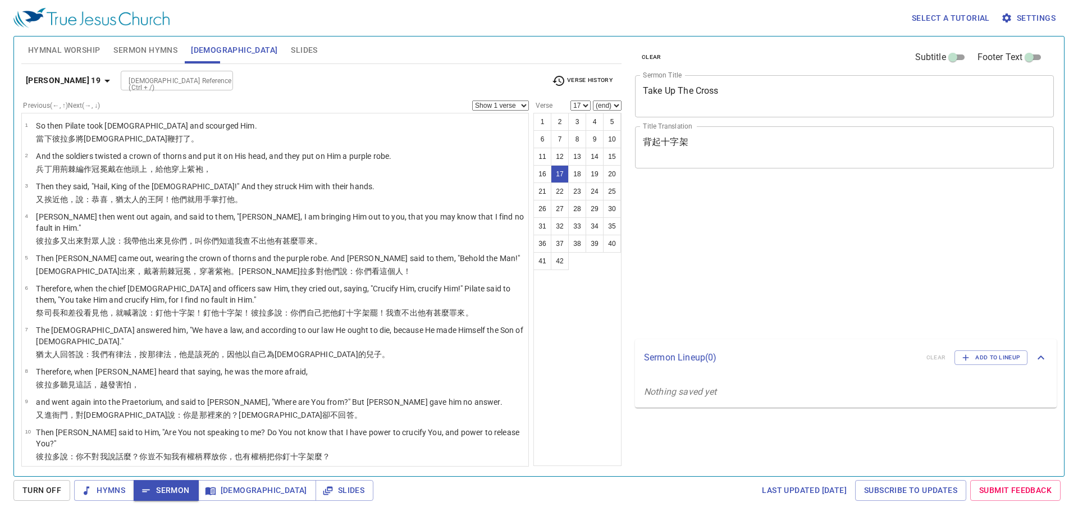
select select "17"
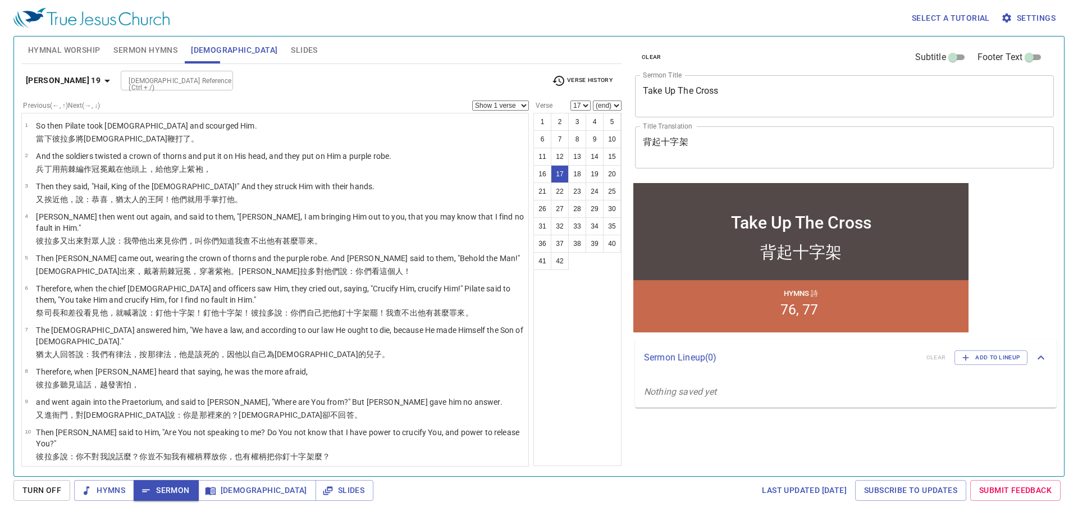
scroll to position [365, 0]
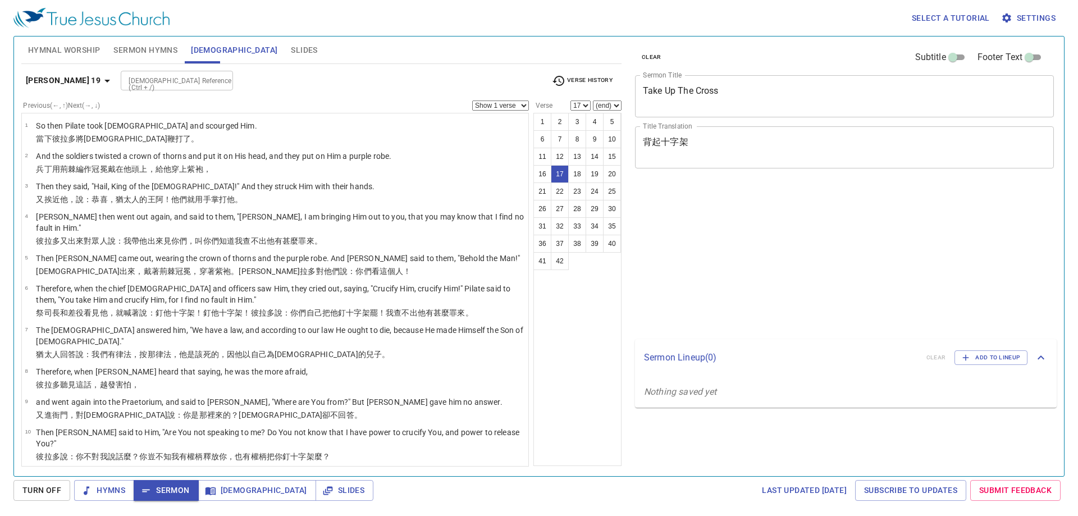
select select "17"
